Goal: Information Seeking & Learning: Learn about a topic

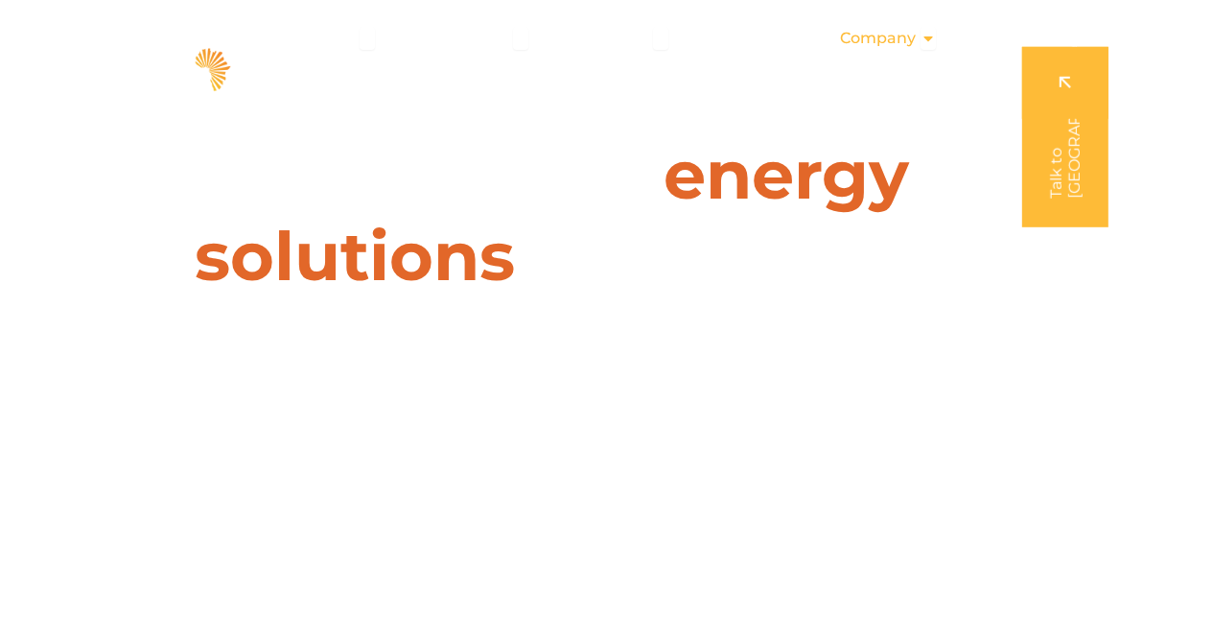
click at [914, 36] on span "Company" at bounding box center [878, 38] width 76 height 23
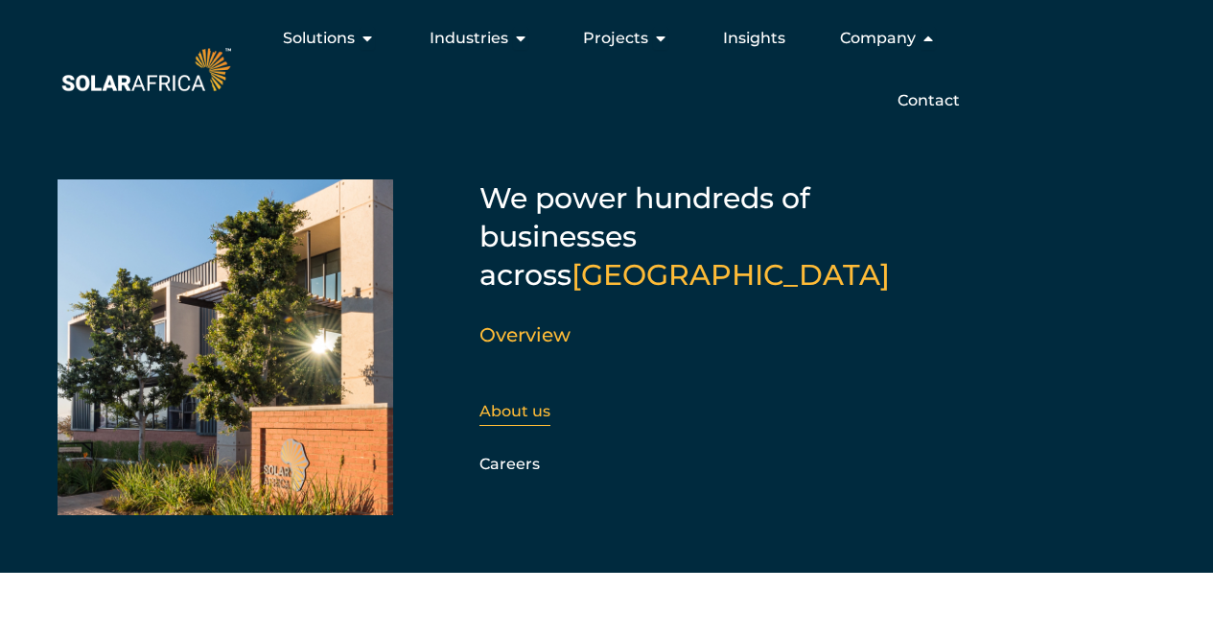
click at [514, 402] on link "About us" at bounding box center [515, 411] width 71 height 18
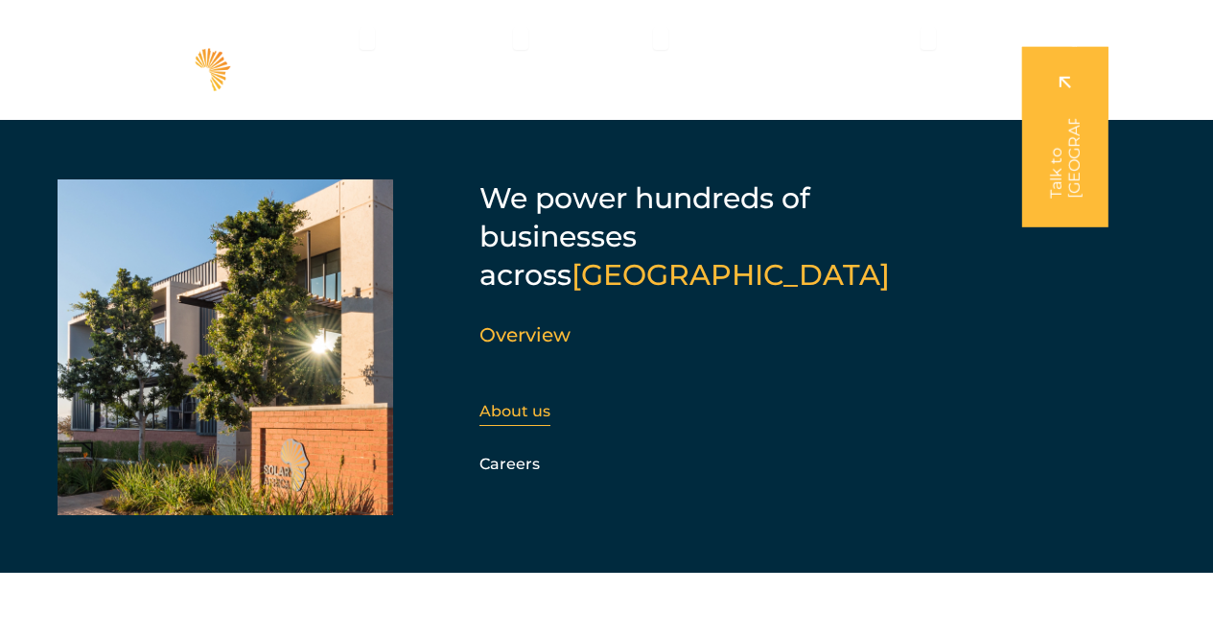
click at [504, 402] on link "About us" at bounding box center [515, 411] width 71 height 18
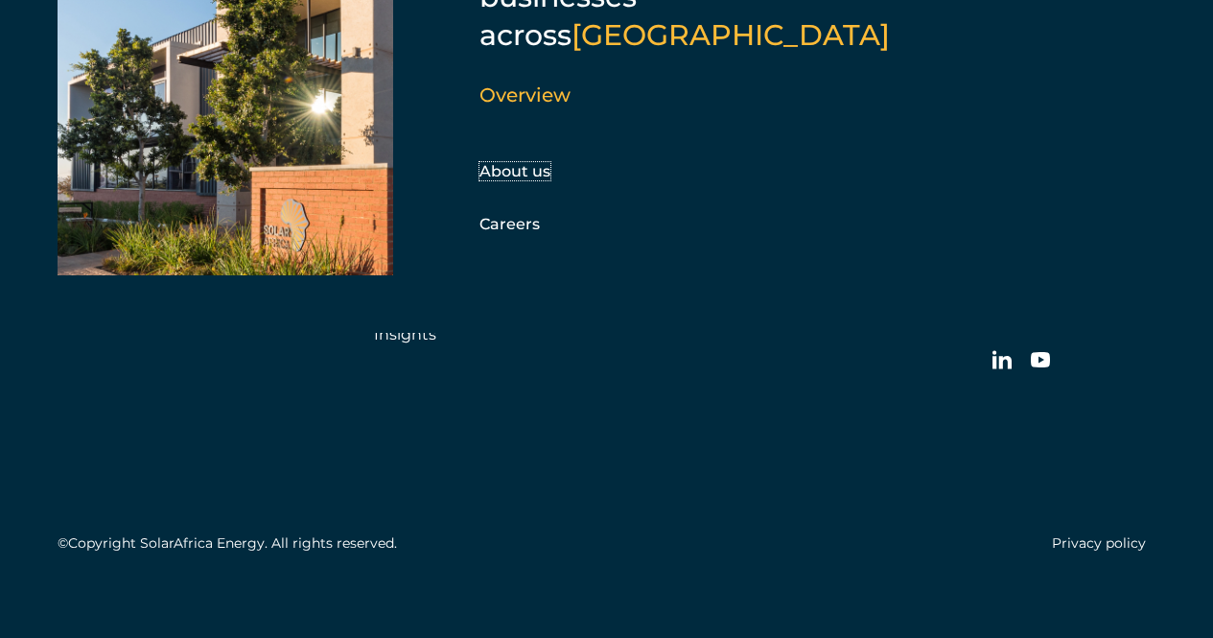
scroll to position [6027, 0]
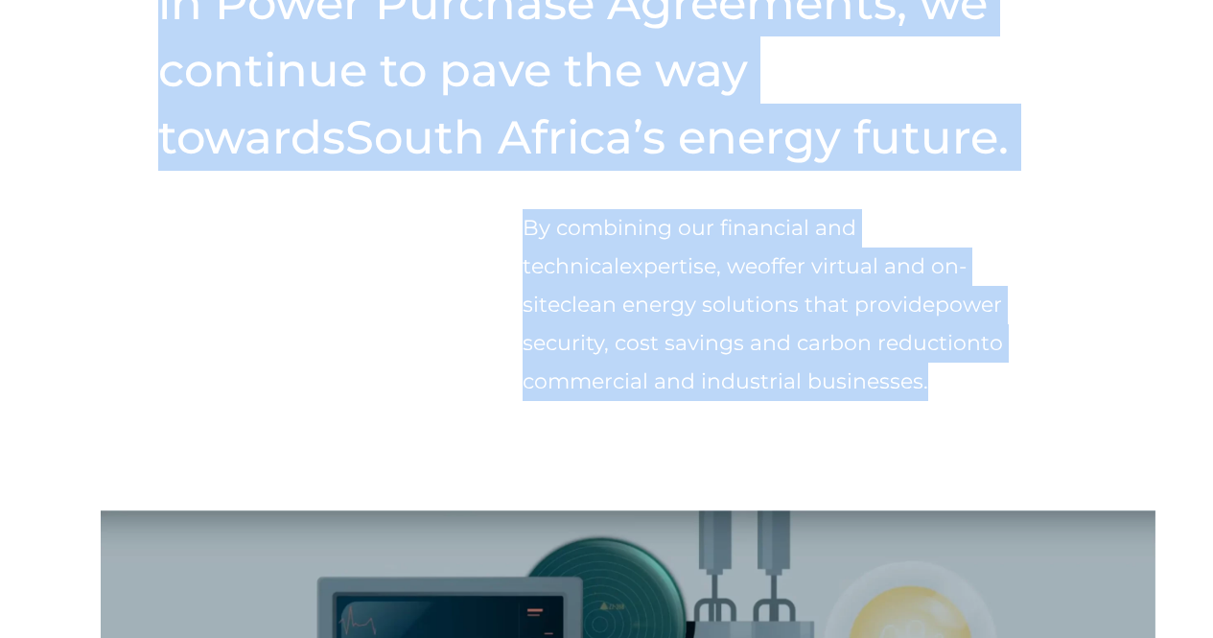
scroll to position [751, 0]
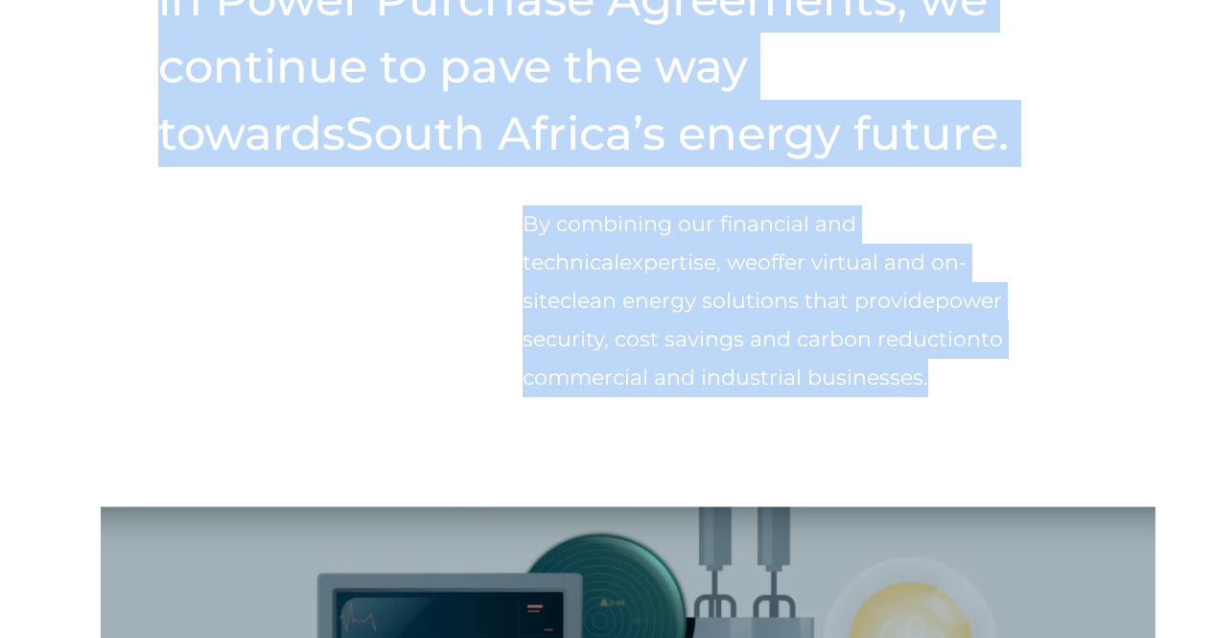
drag, startPoint x: 162, startPoint y: 130, endPoint x: 833, endPoint y: 401, distance: 723.0
click at [833, 401] on div "Starting as one of the only companies in South Africa specialising in Power Pur…" at bounding box center [606, 132] width 1213 height 747
copy div "Starting as one of the only companies in South Africa specialising in Power Pur…"
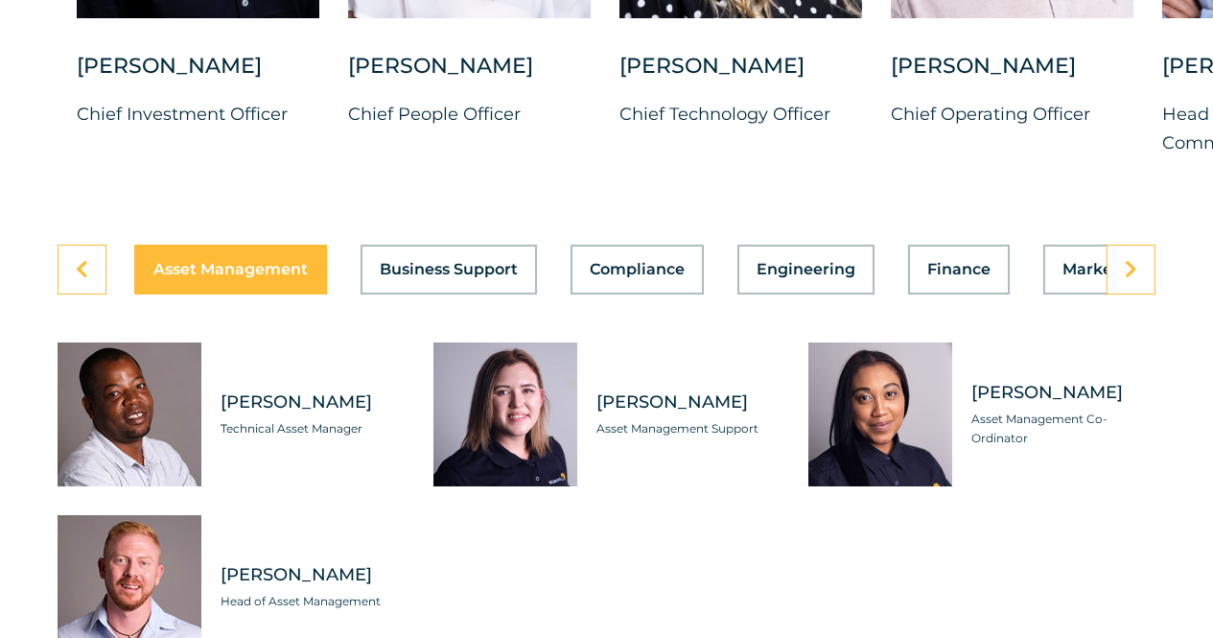
scroll to position [5547, 0]
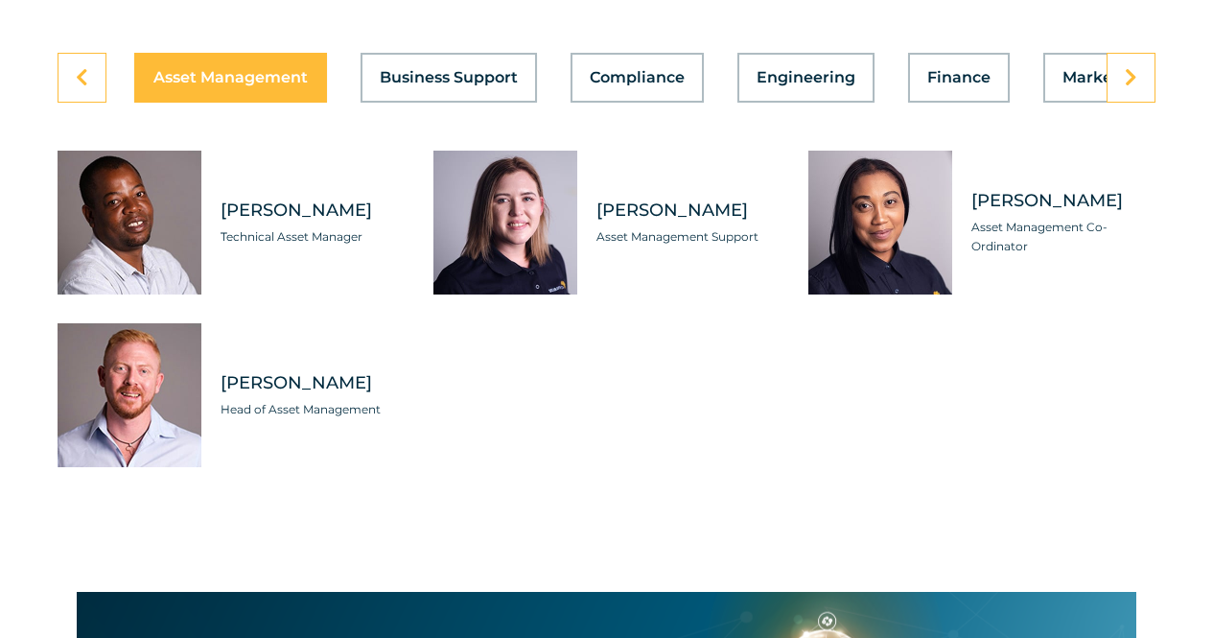
drag, startPoint x: 553, startPoint y: 549, endPoint x: 558, endPoint y: 613, distance: 64.4
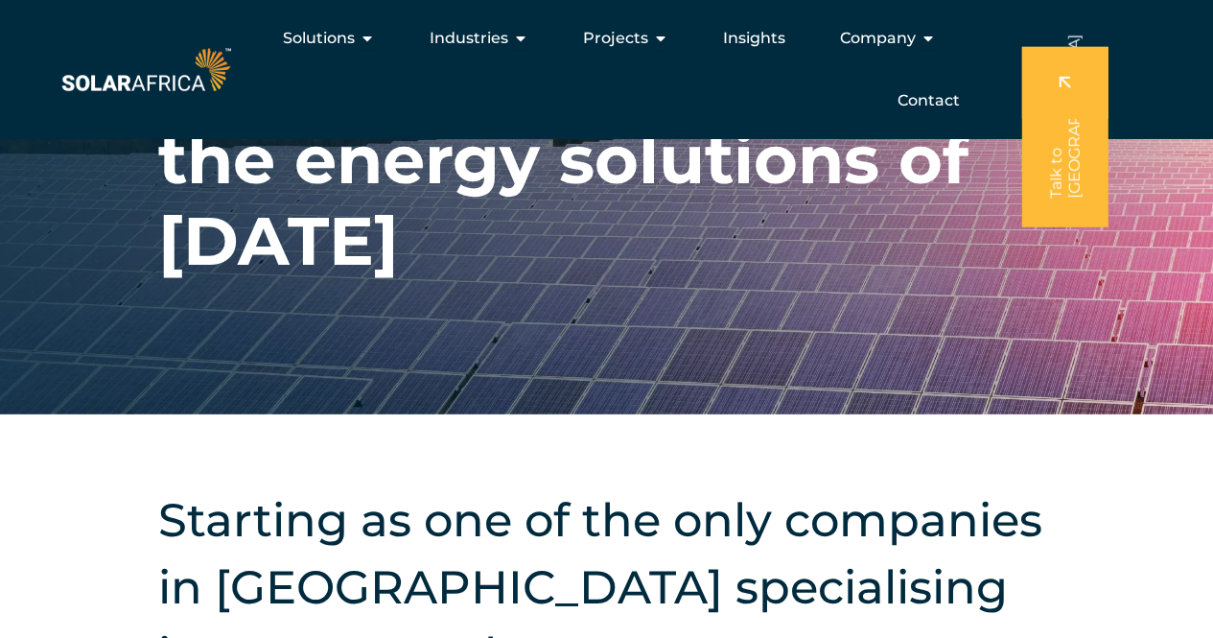
scroll to position [0, 0]
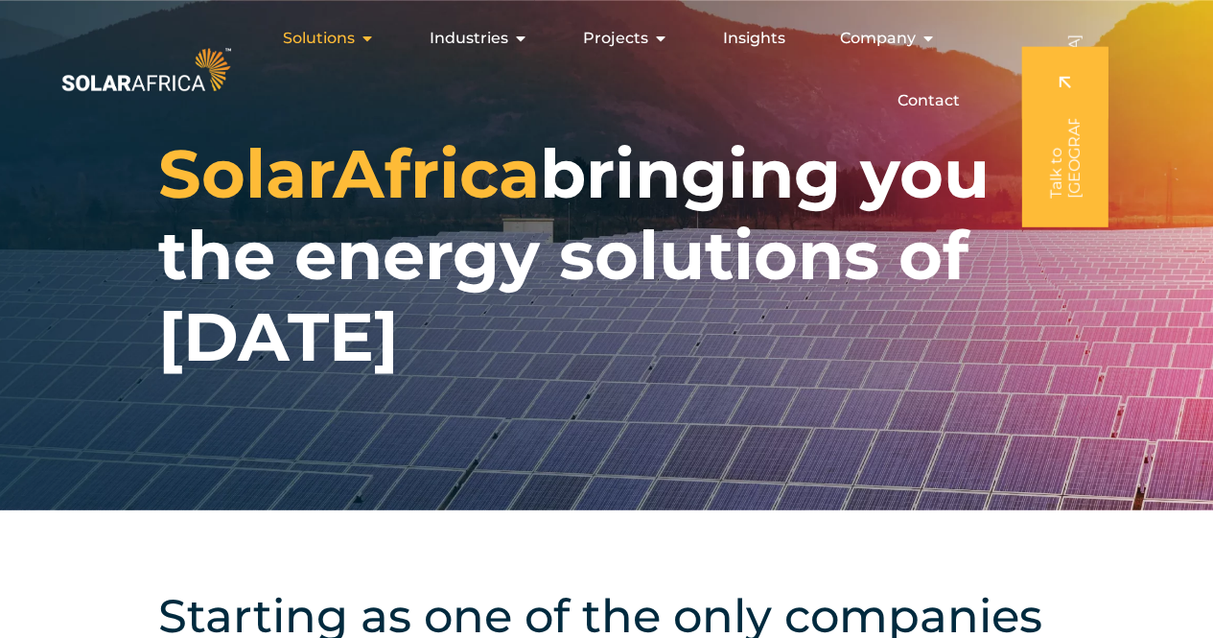
click at [349, 36] on span "Solutions" at bounding box center [319, 38] width 72 height 23
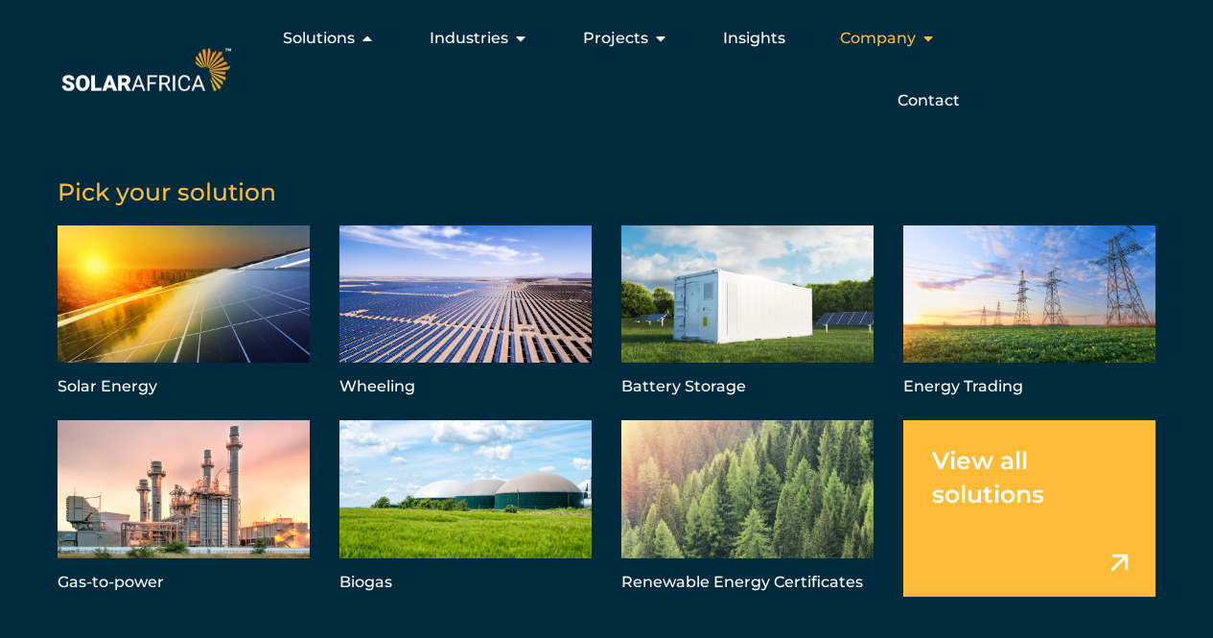
click at [891, 34] on span "Company" at bounding box center [878, 38] width 76 height 23
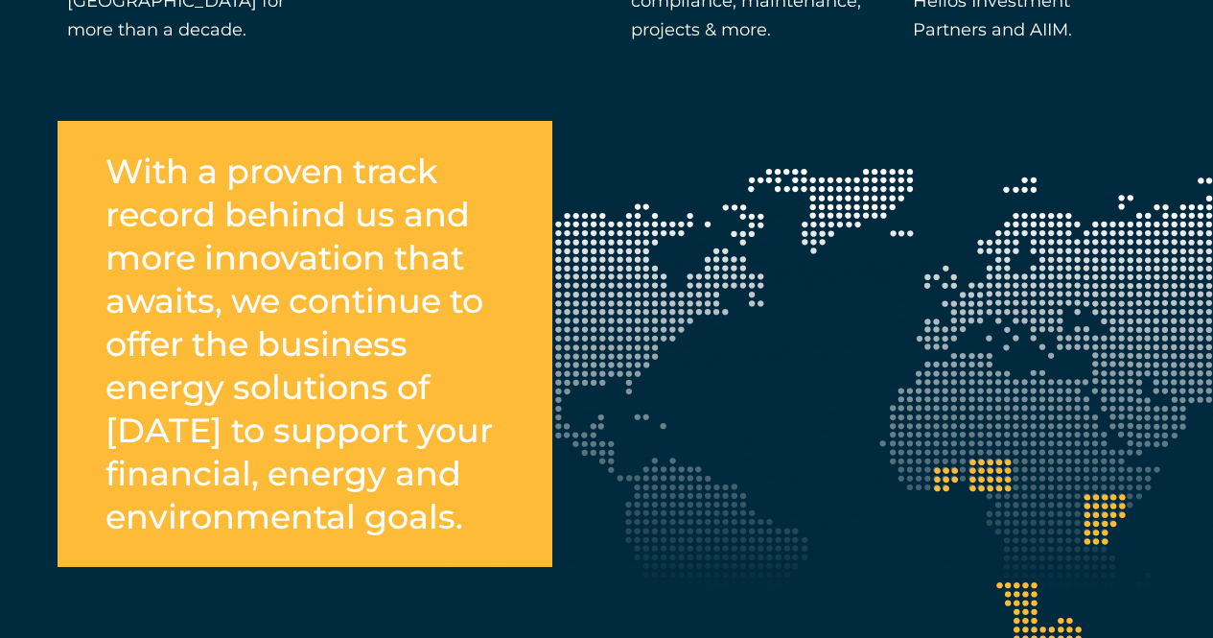
scroll to position [3741, 0]
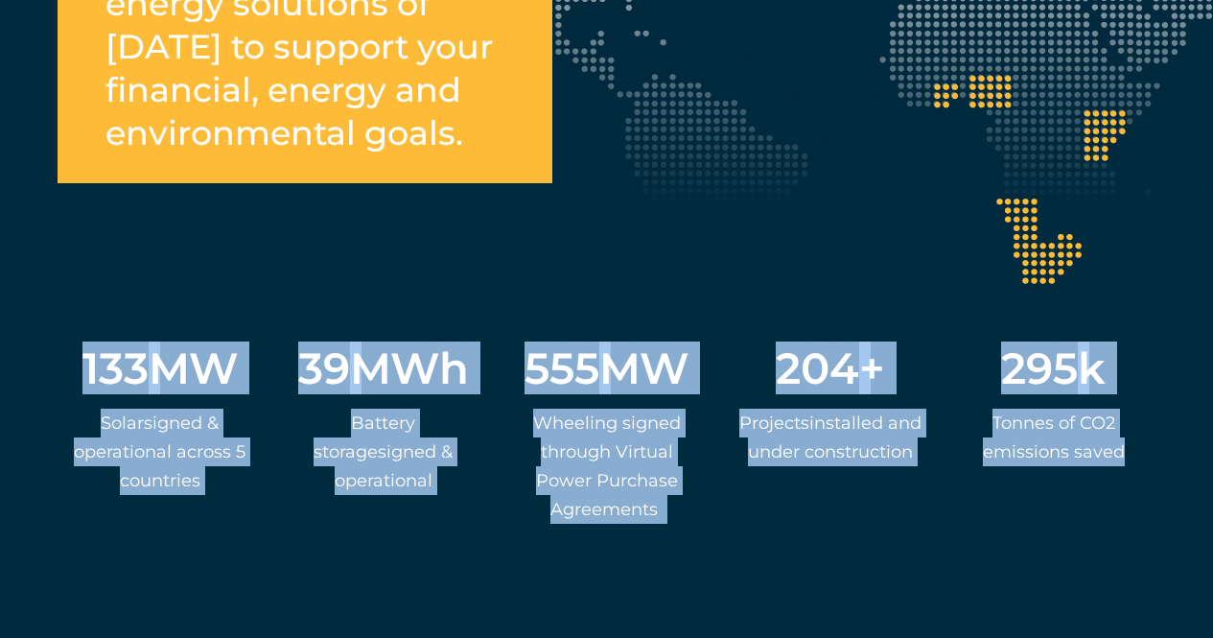
drag, startPoint x: 82, startPoint y: 403, endPoint x: 1142, endPoint y: 495, distance: 1063.9
click at [1142, 495] on div "133 [PERSON_NAME] s igned & operational across 5 countries 39 MWh Ba ttery stor…" at bounding box center [607, 383] width 1098 height 362
copy div "133 [PERSON_NAME] s igned & operational across 5 countries 39 MWh Ba ttery stor…"
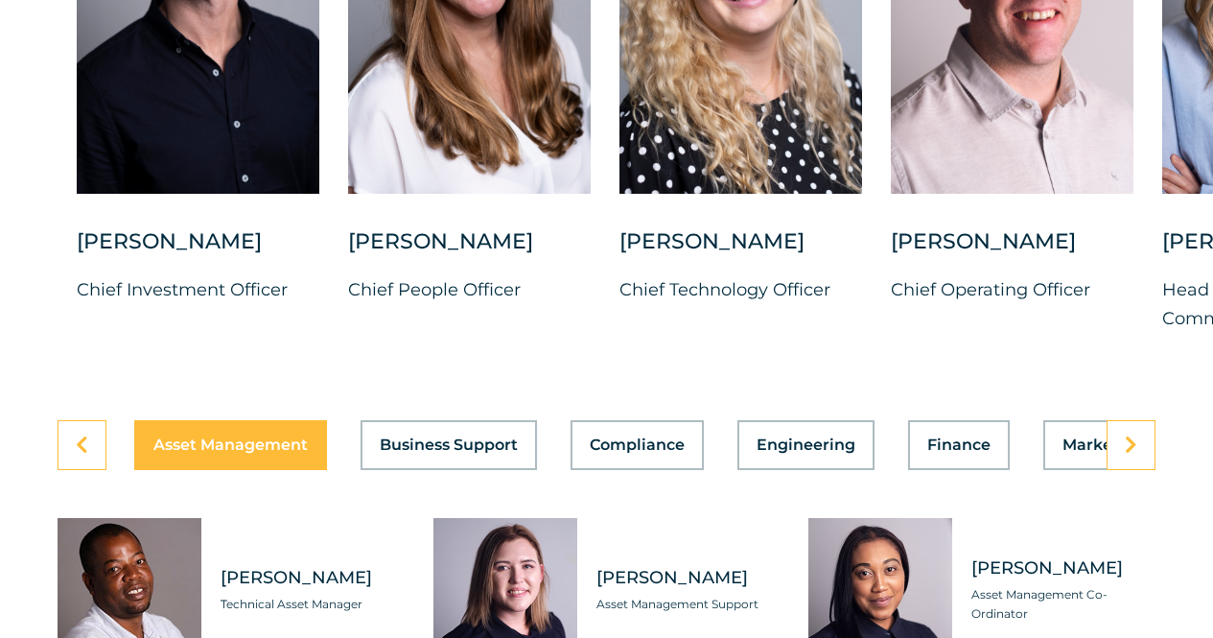
scroll to position [5563, 0]
